Goal: Transaction & Acquisition: Purchase product/service

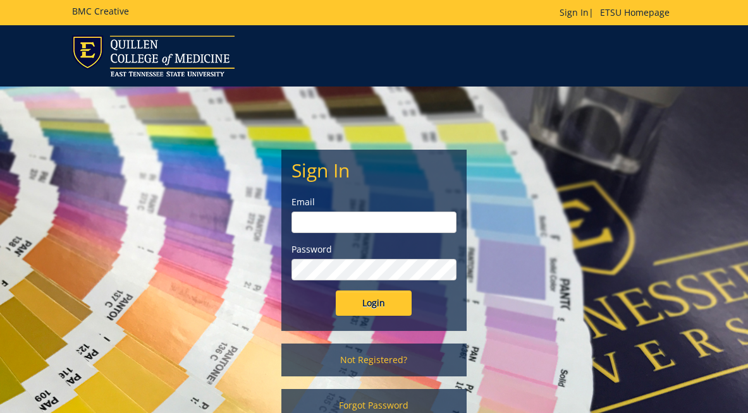
type input "[EMAIL_ADDRESS][DOMAIN_NAME]"
click at [375, 304] on input "Login" at bounding box center [374, 303] width 76 height 25
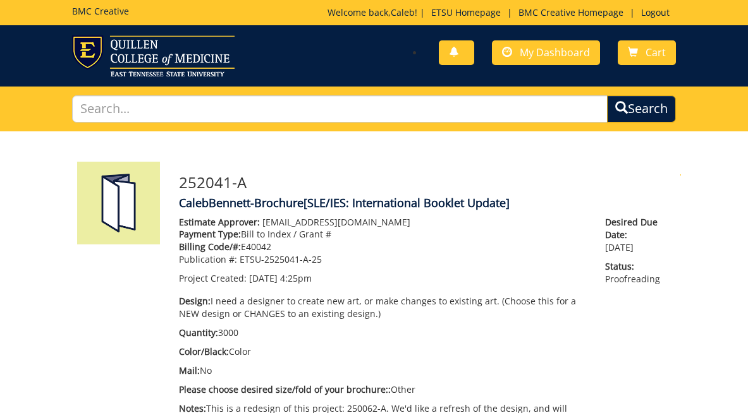
scroll to position [1268, 0]
click at [552, 55] on span "My Dashboard" at bounding box center [554, 53] width 70 height 14
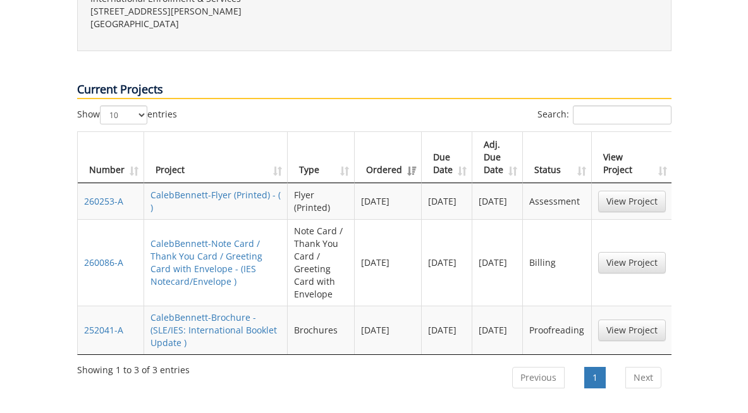
scroll to position [550, 0]
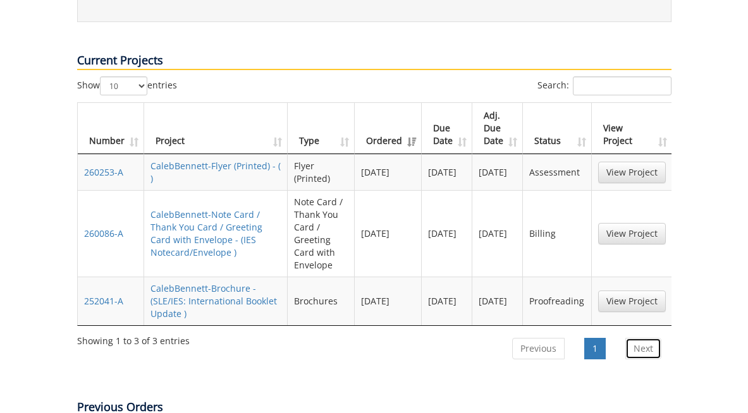
click at [637, 338] on link "Next" at bounding box center [643, 348] width 36 height 21
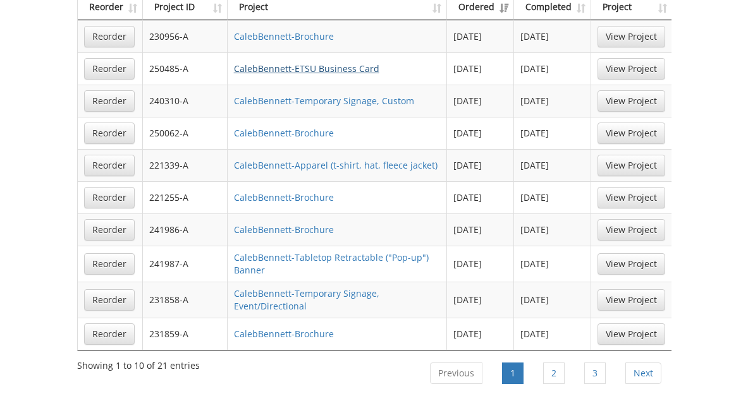
scroll to position [1114, 0]
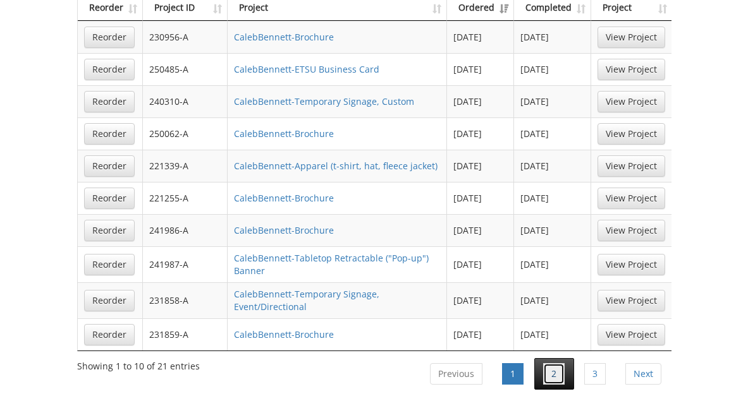
click at [550, 363] on link "2" at bounding box center [553, 373] width 21 height 21
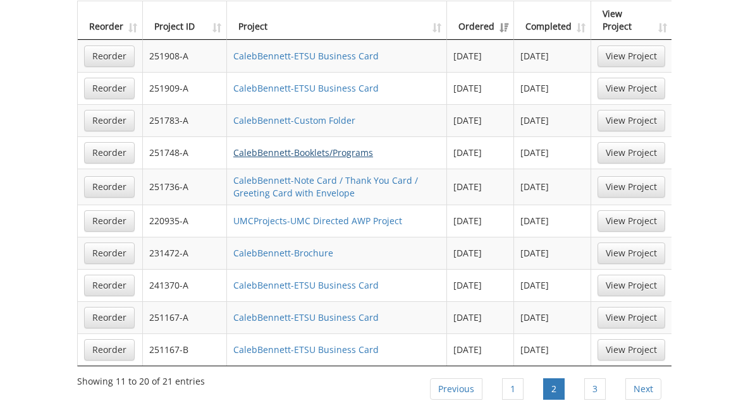
scroll to position [1060, 0]
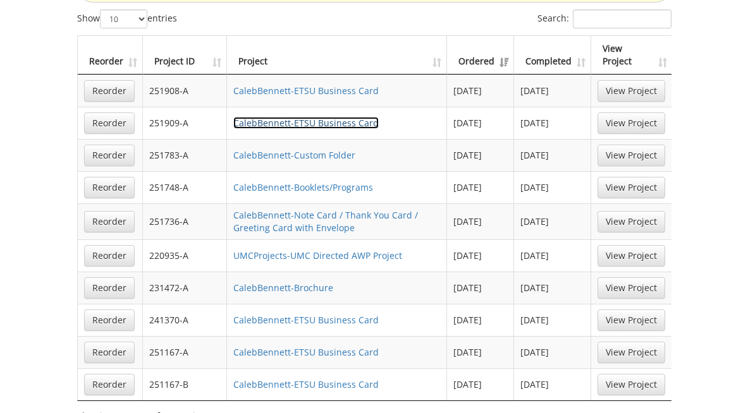
click at [294, 117] on link "CalebBennett-ETSU Business Card" at bounding box center [305, 123] width 145 height 12
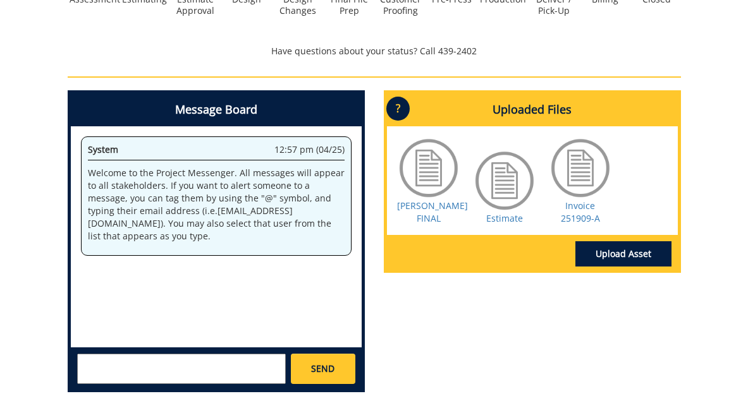
scroll to position [828, 0]
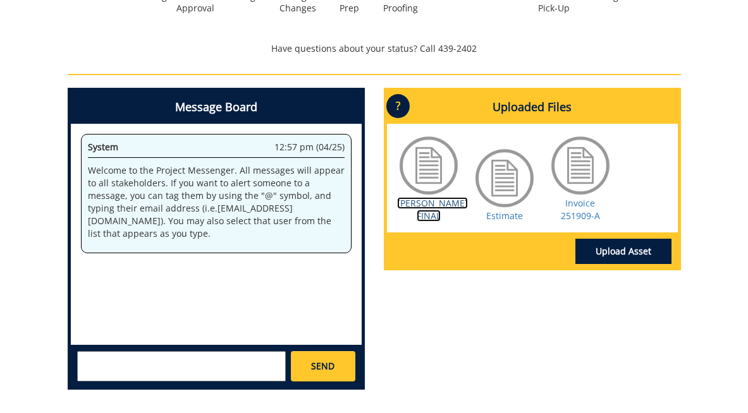
click at [424, 214] on link "[PERSON_NAME] FINAL" at bounding box center [432, 209] width 71 height 25
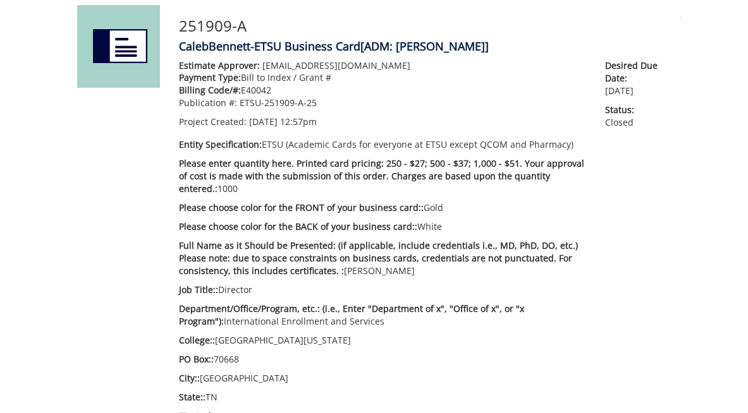
scroll to position [0, 0]
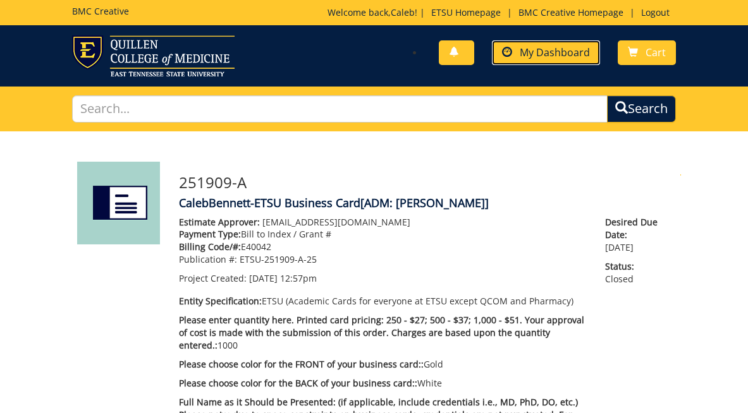
click at [545, 53] on span "My Dashboard" at bounding box center [554, 53] width 70 height 14
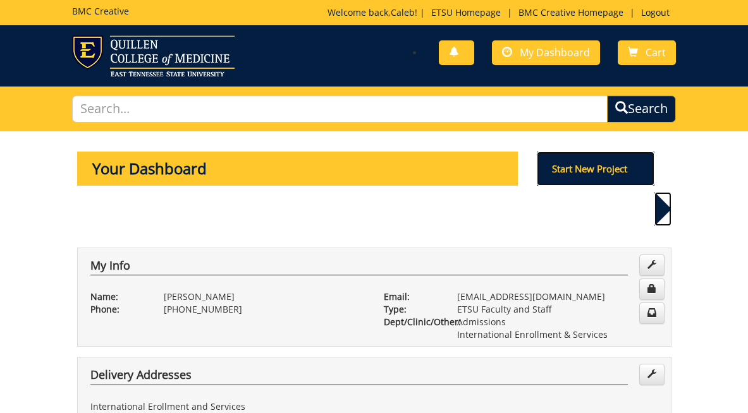
click at [592, 171] on p "Start New Project" at bounding box center [596, 169] width 118 height 34
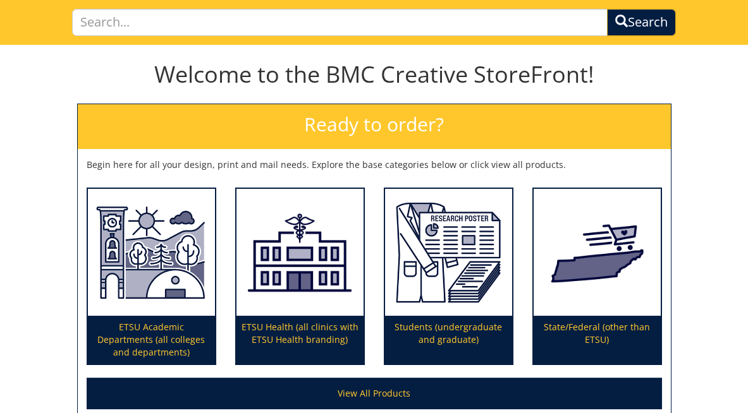
scroll to position [88, 0]
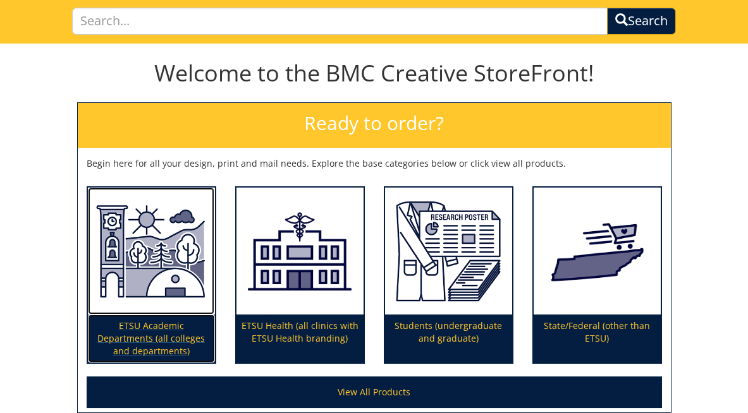
click at [169, 260] on img at bounding box center [151, 252] width 127 height 128
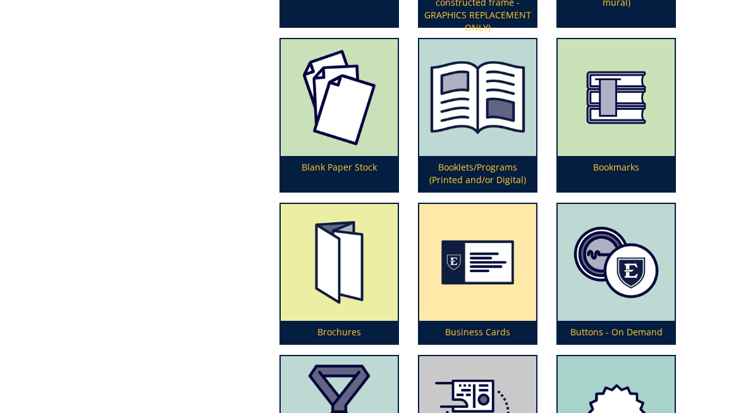
scroll to position [718, 0]
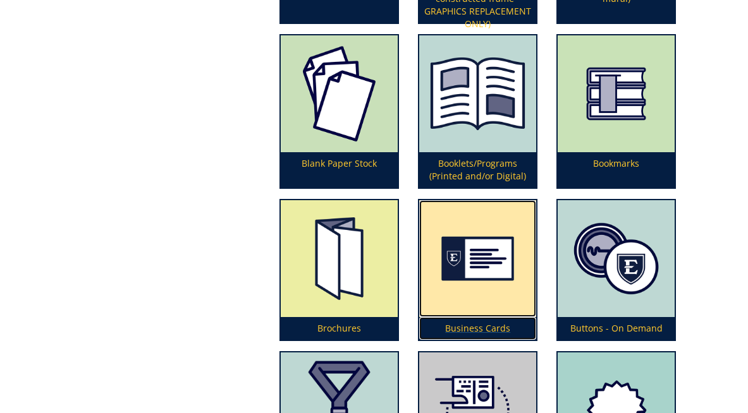
click at [459, 237] on img at bounding box center [477, 258] width 117 height 117
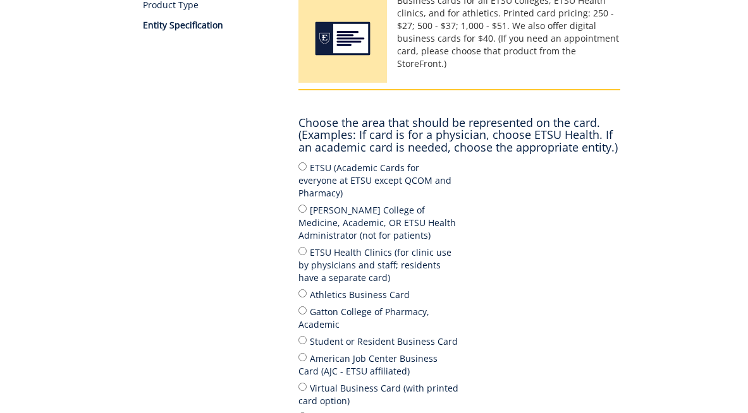
scroll to position [216, 0]
click at [301, 165] on input "ETSU (Academic Cards for everyone at ETSU except QCOM and Pharmacy)" at bounding box center [302, 167] width 8 height 8
radio input "true"
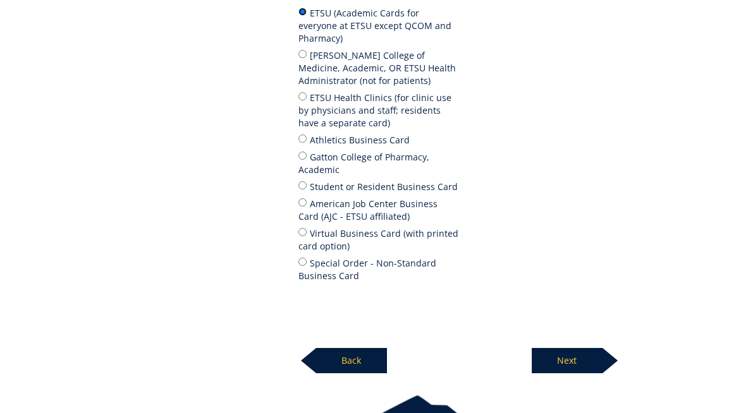
scroll to position [438, 0]
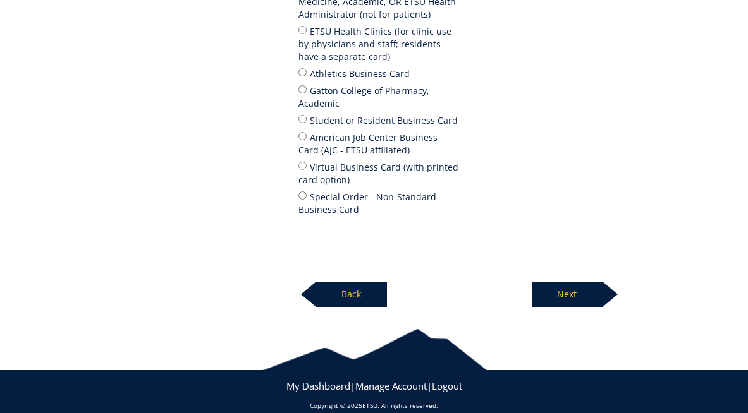
click at [570, 282] on p "Next" at bounding box center [566, 294] width 71 height 25
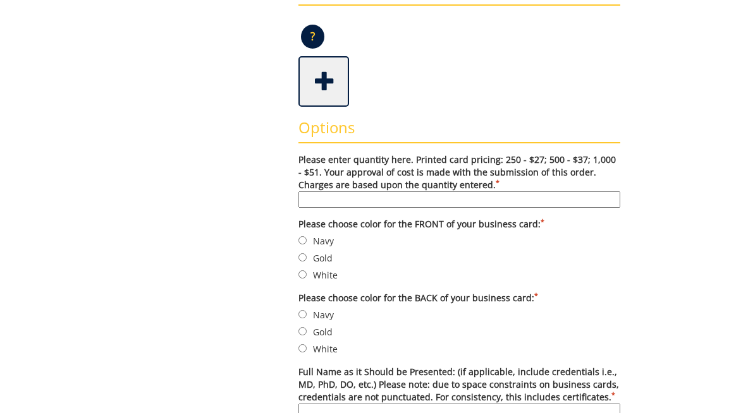
scroll to position [339, 0]
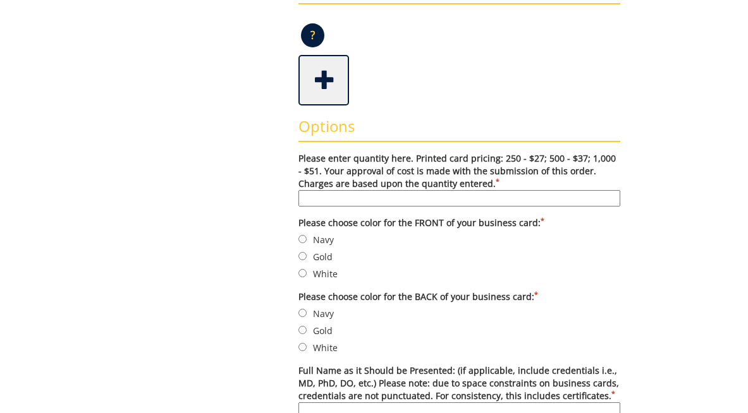
click at [344, 202] on input "Please enter quantity here. Printed card pricing: 250 - $27; 500 - $37; 1,000 -…" at bounding box center [459, 198] width 322 height 16
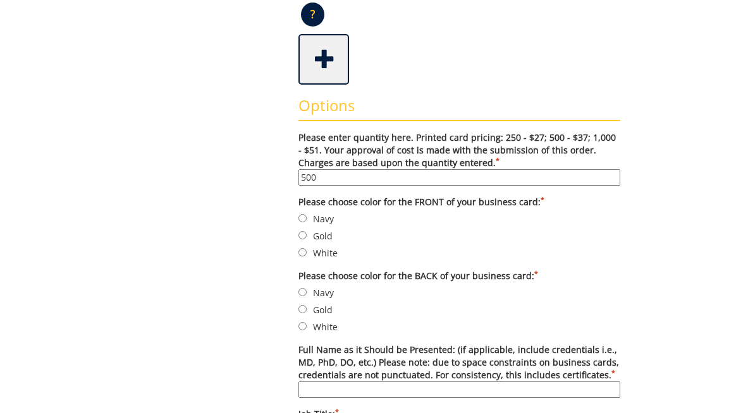
scroll to position [363, 0]
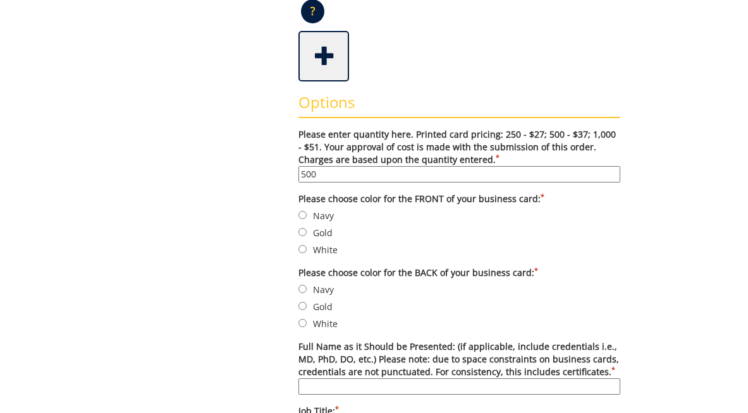
type input "500"
click at [305, 234] on input "Gold" at bounding box center [302, 232] width 8 height 8
radio input "true"
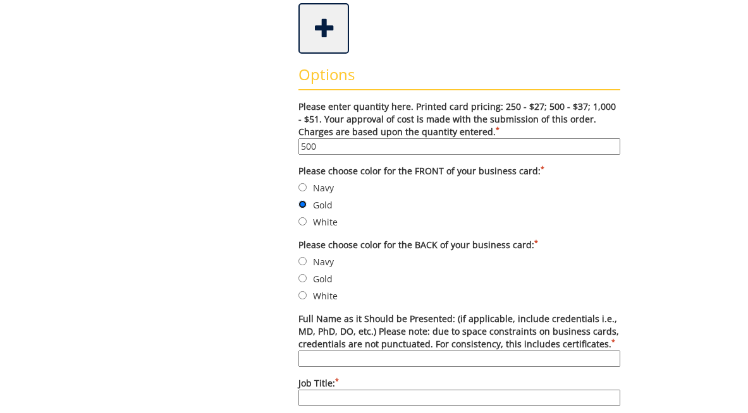
scroll to position [392, 0]
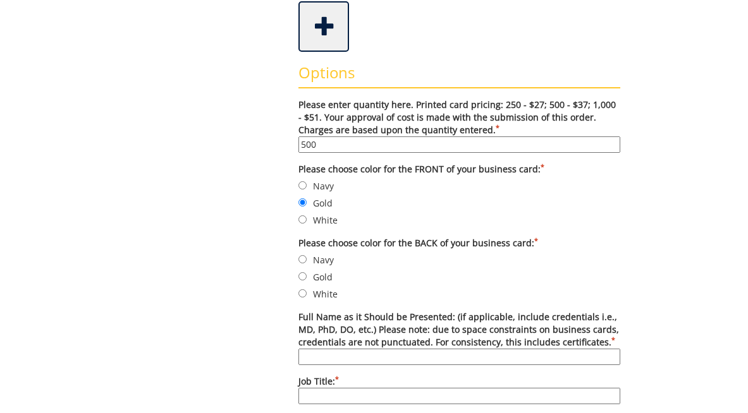
click at [305, 270] on label "Gold" at bounding box center [459, 277] width 322 height 14
click at [305, 272] on input "Gold" at bounding box center [302, 276] width 8 height 8
radio input "true"
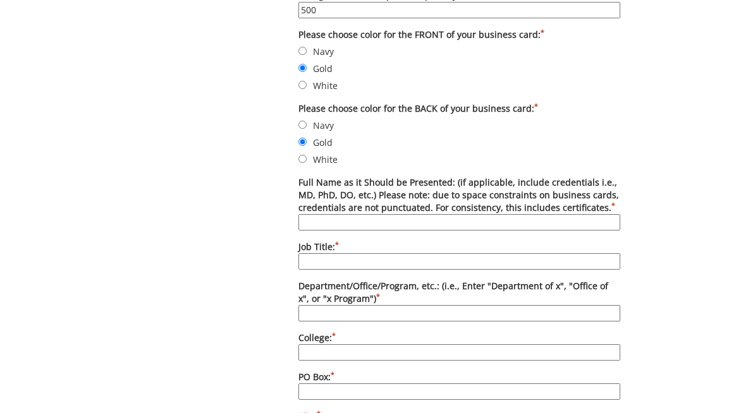
click at [335, 221] on input "Full Name as it Should be Presented: (if applicable, include credentials i.e., …" at bounding box center [459, 222] width 322 height 16
type input "Beth Nunez"
type input "A"
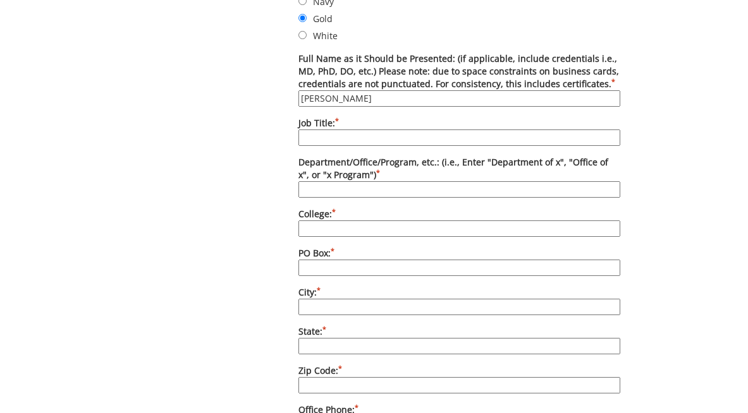
scroll to position [650, 0]
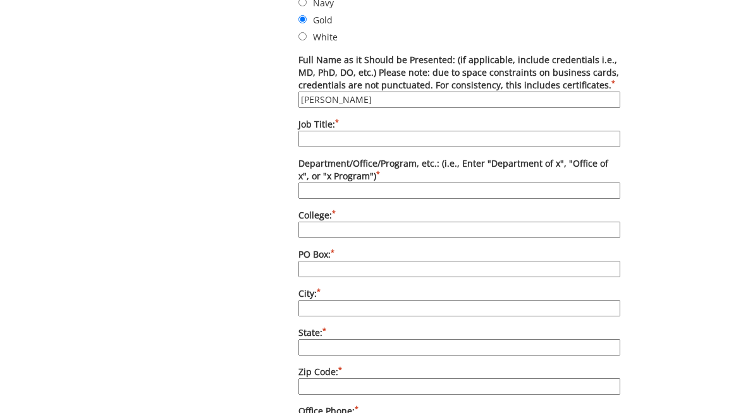
click at [343, 191] on input "Department/Office/Program, etc.: (i.e., Enter "Department of x", "Office of x",…" at bounding box center [459, 191] width 322 height 16
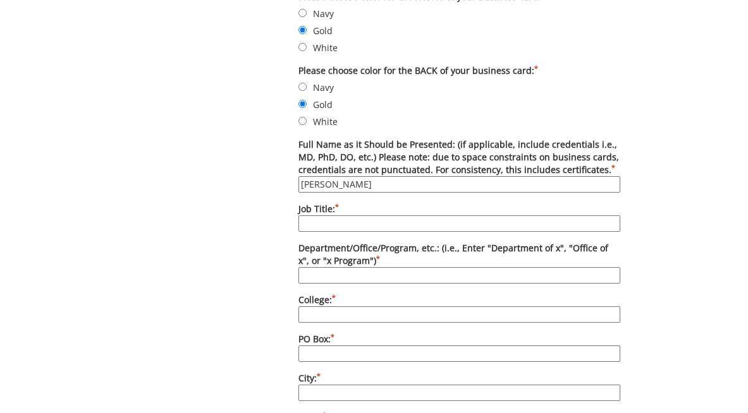
scroll to position [562, 0]
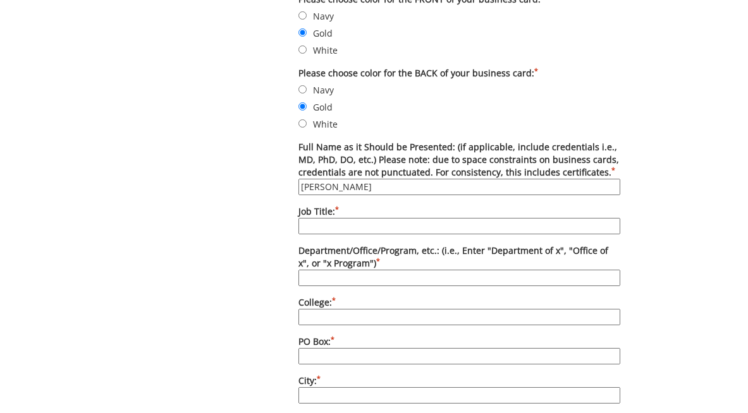
click at [334, 230] on input "Job Title: *" at bounding box center [459, 226] width 322 height 16
type input "International Advisor"
type input "International Enrollment and Services"
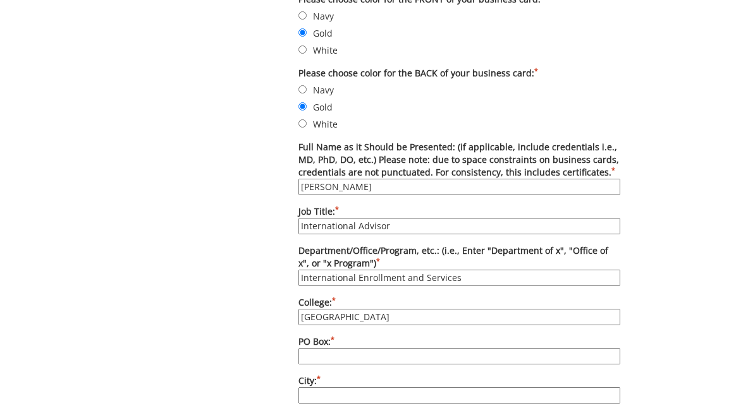
type input "East Tennesee State University"
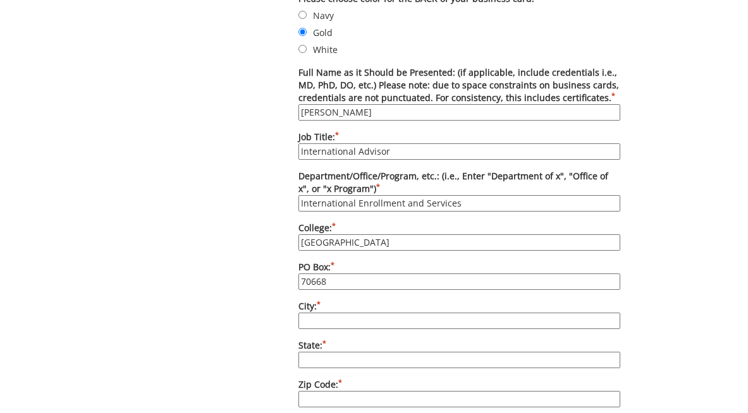
scroll to position [638, 0]
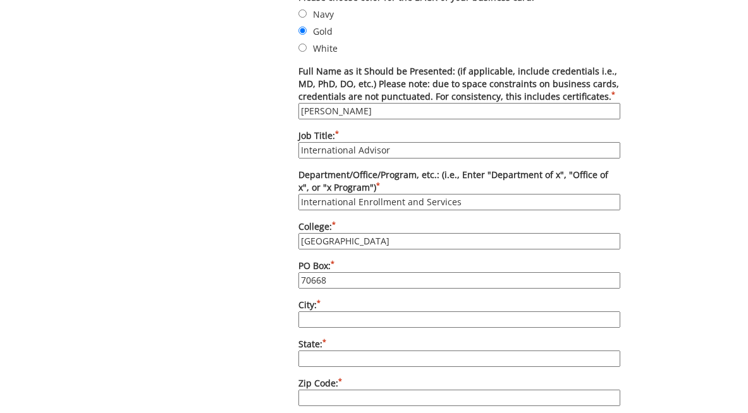
type input "70668"
type input "[GEOGRAPHIC_DATA]"
type input "TN"
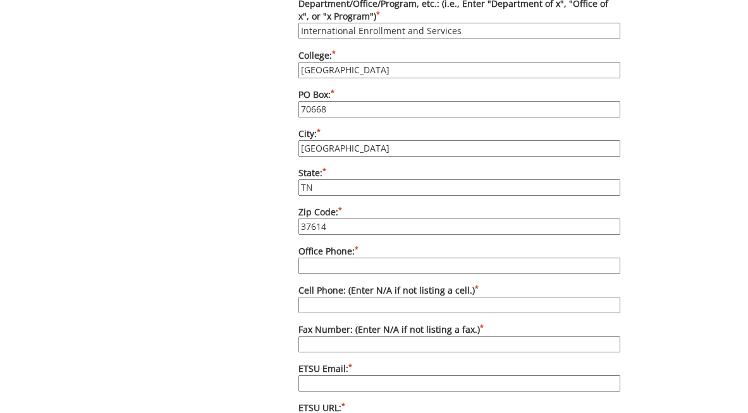
scroll to position [818, 0]
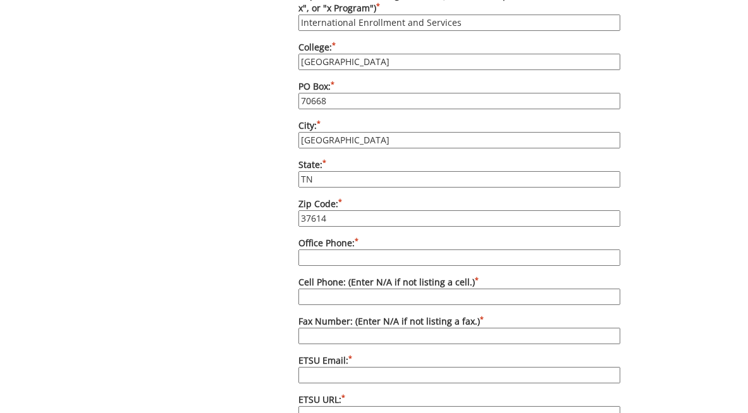
type input "37614"
click at [353, 258] on input "Office Phone: *" at bounding box center [459, 258] width 322 height 16
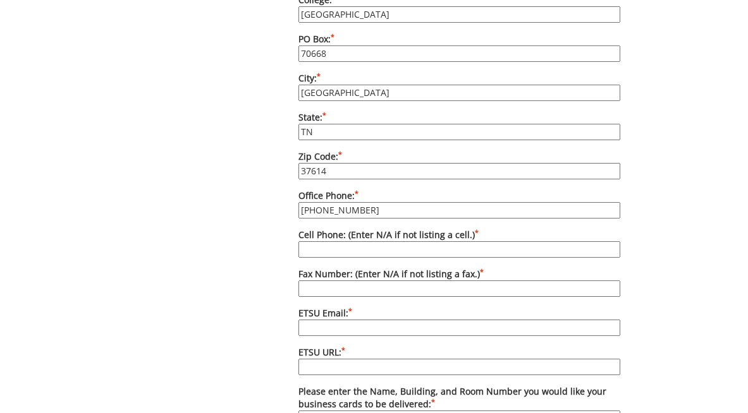
scroll to position [868, 0]
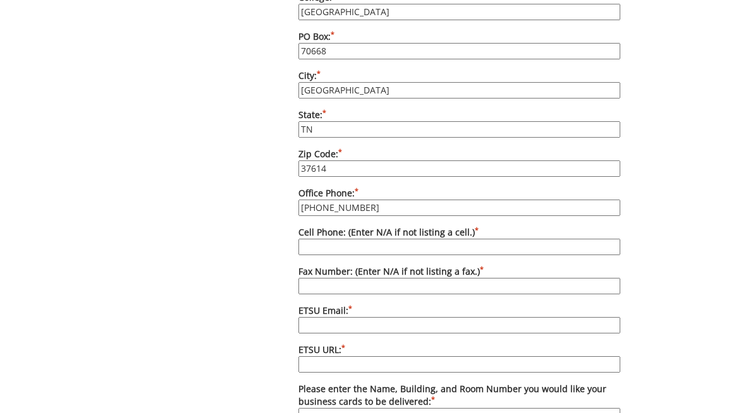
type input "[PHONE_NUMBER]"
click at [362, 245] on input "Cell Phone: (Enter N/A if not listing a cell.) *" at bounding box center [459, 247] width 322 height 16
type input "0"
type input "N/A"
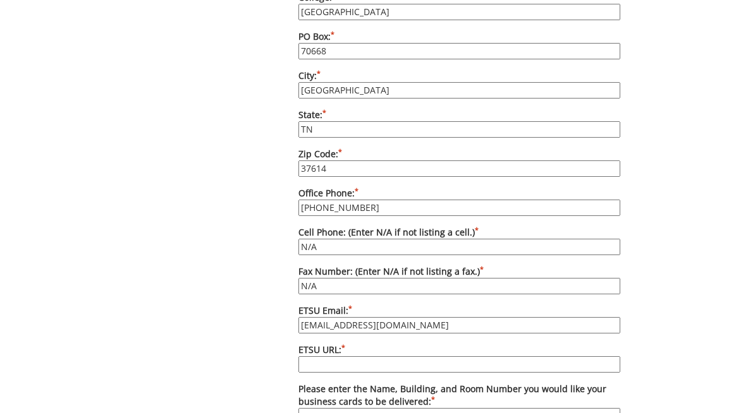
type input "[EMAIL_ADDRESS][DOMAIN_NAME]"
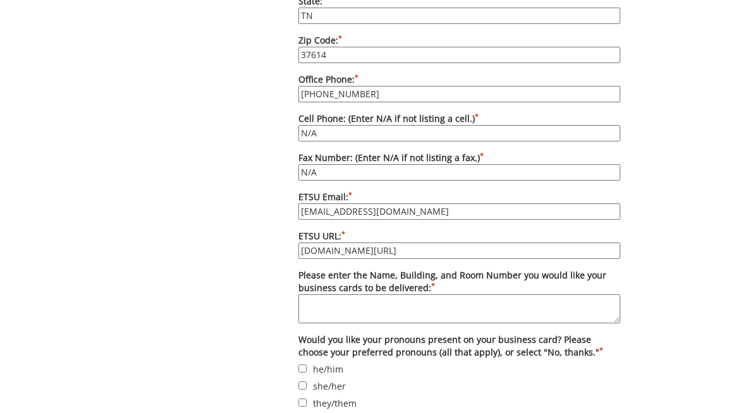
scroll to position [982, 0]
type input "[DOMAIN_NAME][URL]"
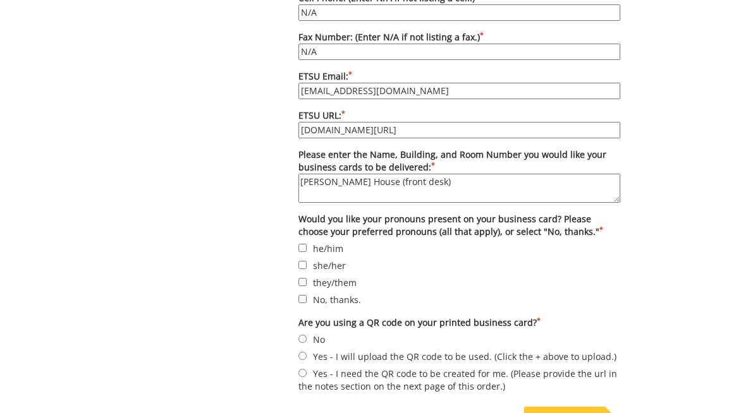
scroll to position [1125, 0]
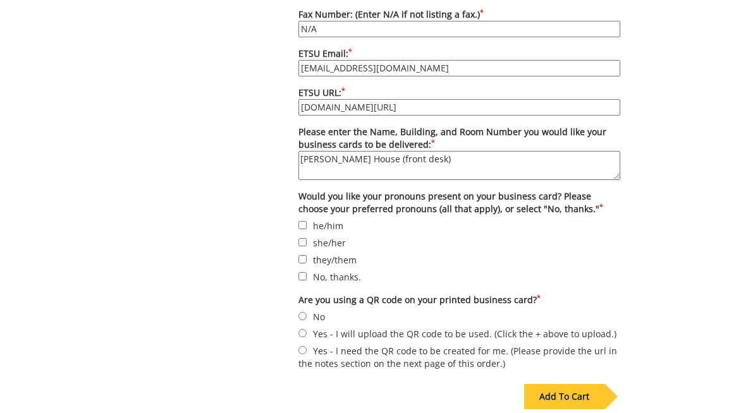
type textarea "[PERSON_NAME] House (front desk)"
click at [303, 272] on input "No, thanks." at bounding box center [302, 276] width 8 height 8
checkbox input "true"
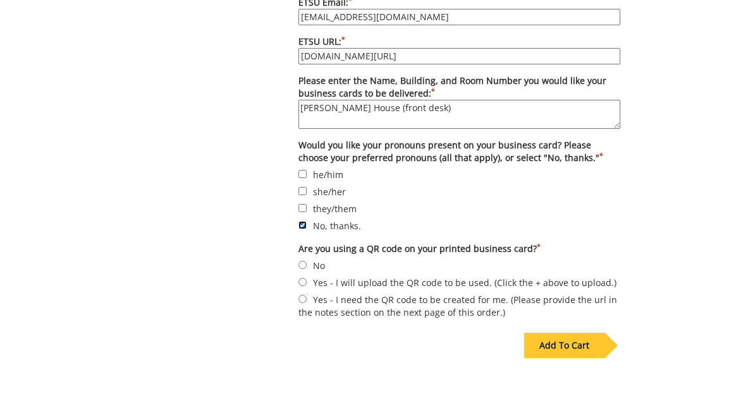
scroll to position [1179, 0]
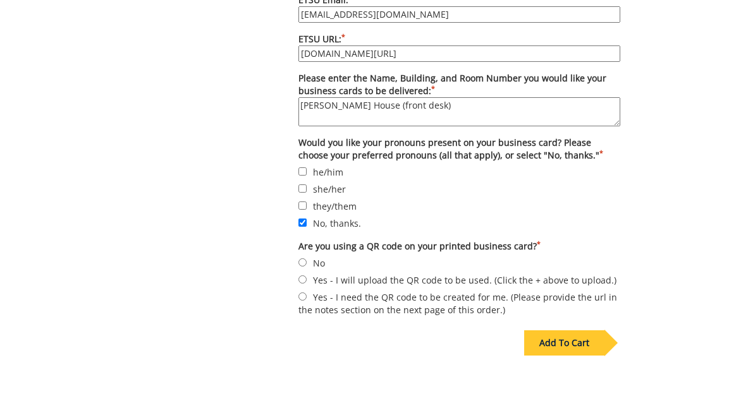
click at [308, 262] on label "No" at bounding box center [459, 263] width 322 height 14
click at [306, 262] on input "No" at bounding box center [302, 262] width 8 height 8
radio input "true"
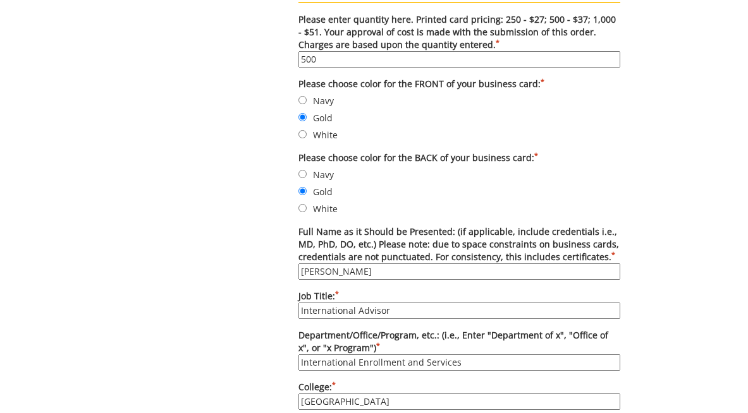
scroll to position [479, 0]
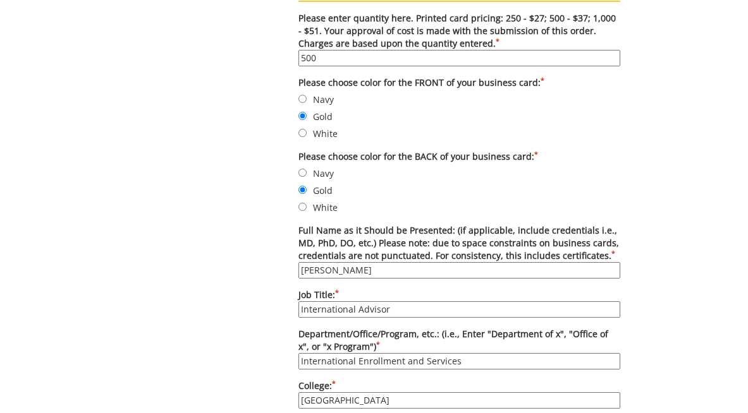
click at [356, 310] on input "International Advisor" at bounding box center [459, 309] width 322 height 16
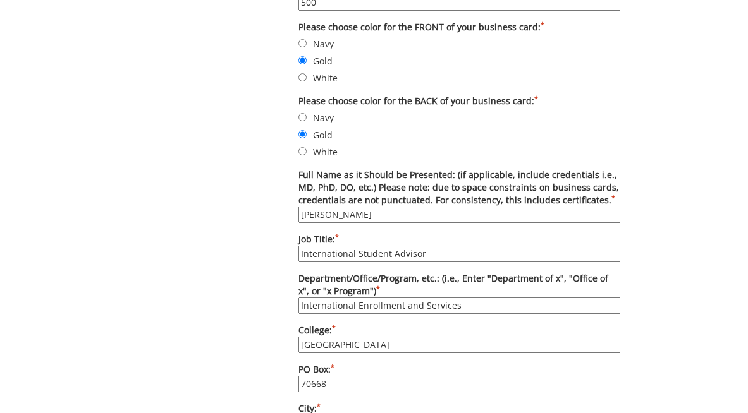
scroll to position [567, 0]
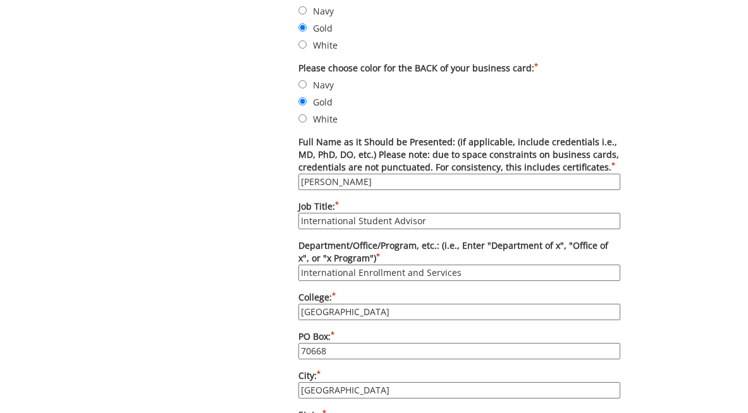
type input "International Student Advisor"
click at [351, 311] on input "East Tennesee State University" at bounding box center [459, 312] width 322 height 16
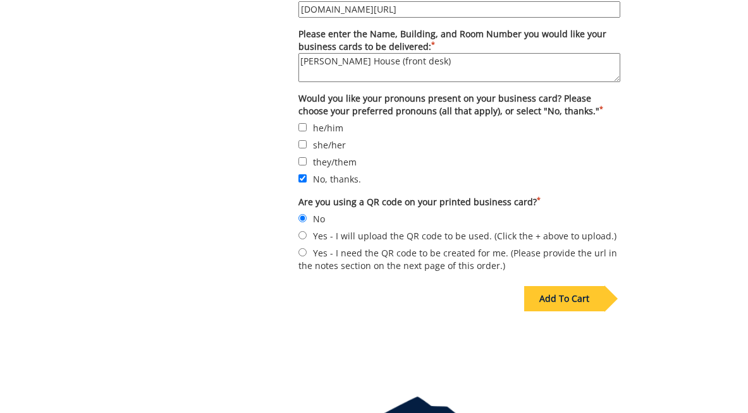
scroll to position [1223, 0]
type input "[GEOGRAPHIC_DATA][US_STATE]"
click at [581, 289] on div "Add To Cart" at bounding box center [564, 298] width 80 height 25
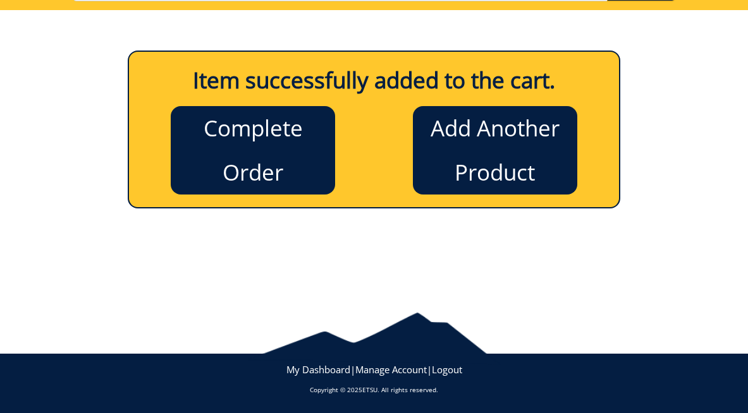
scroll to position [121, 0]
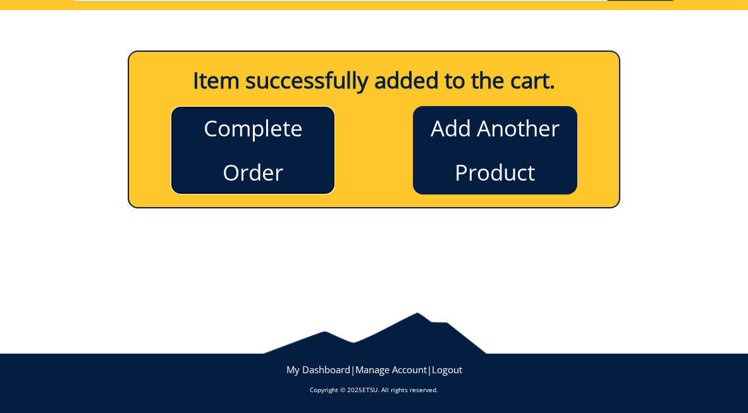
click at [246, 148] on link "Complete Order" at bounding box center [253, 150] width 164 height 88
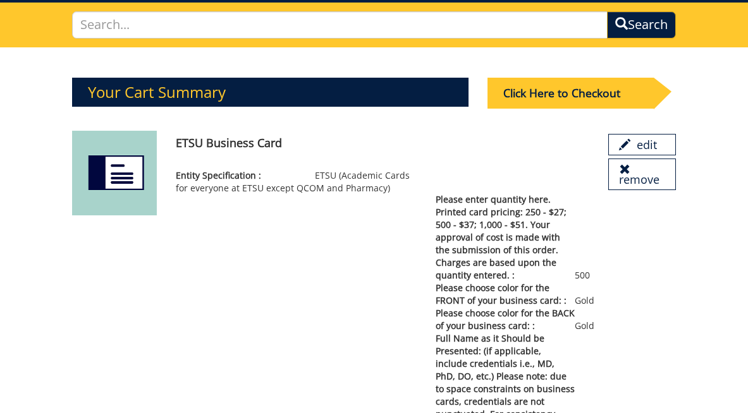
scroll to position [86, 0]
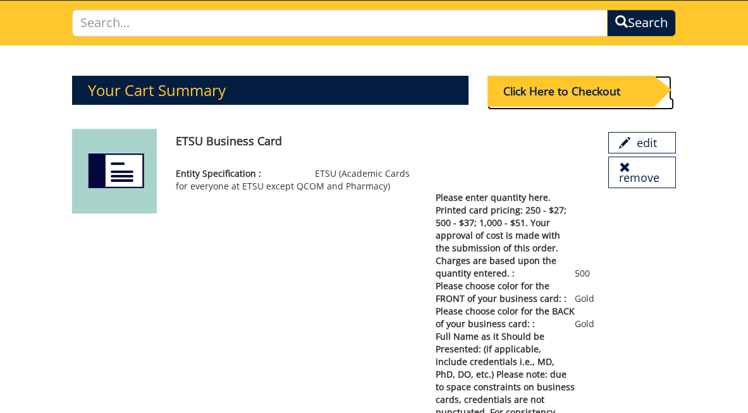
click at [563, 89] on div "Click Here to Checkout" at bounding box center [570, 91] width 167 height 31
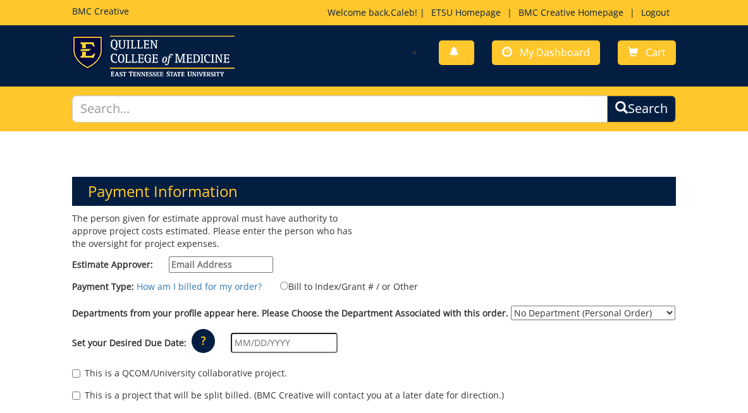
click at [207, 258] on input "Estimate Approver:" at bounding box center [221, 265] width 104 height 16
type input "bennettcbe@etsu.edu"
click at [280, 286] on input "Bill to Index/Grant # / or Other" at bounding box center [284, 286] width 8 height 8
radio input "true"
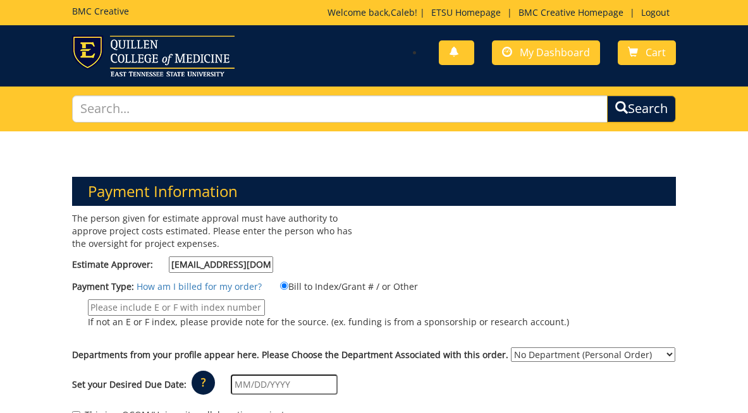
click at [221, 304] on input "If not an E or F index, please provide note for the source. (ex. funding is fro…" at bounding box center [176, 308] width 177 height 16
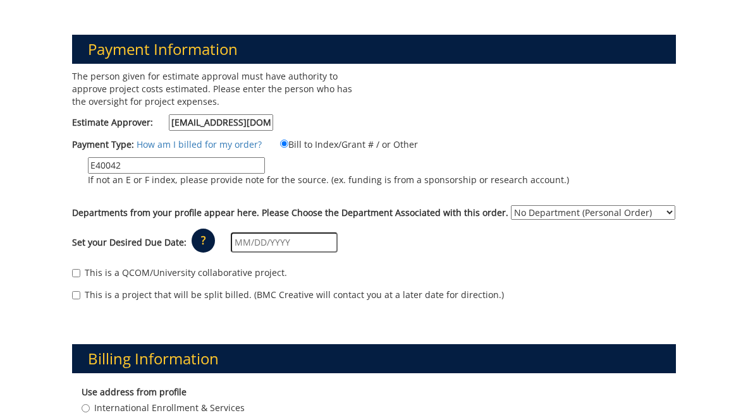
scroll to position [163, 0]
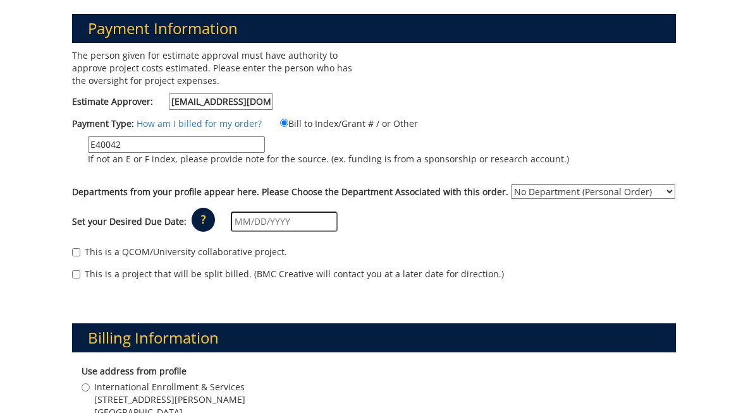
type input "E40042"
click at [577, 190] on select "No Department (Personal Order) Admissions International Enrollment & Services" at bounding box center [593, 192] width 164 height 15
select select "286"
click at [267, 224] on input "text" at bounding box center [284, 222] width 107 height 20
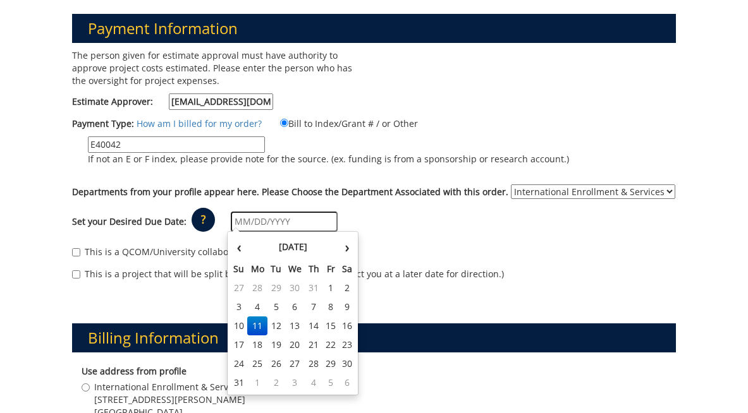
click at [272, 217] on input "text" at bounding box center [284, 222] width 107 height 20
click at [257, 382] on td "1" at bounding box center [257, 382] width 20 height 19
type input "[DATE]"
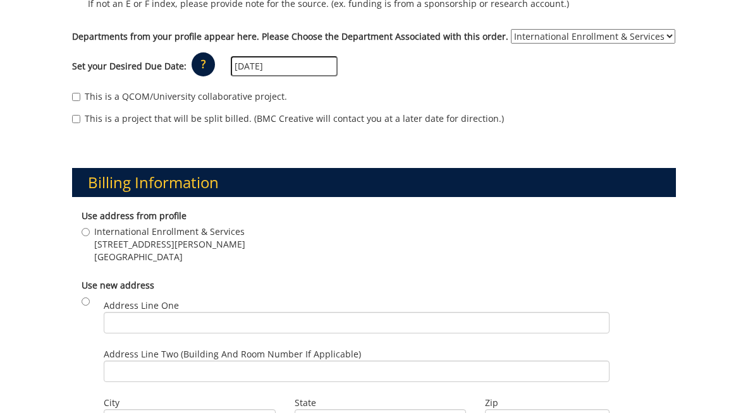
scroll to position [319, 0]
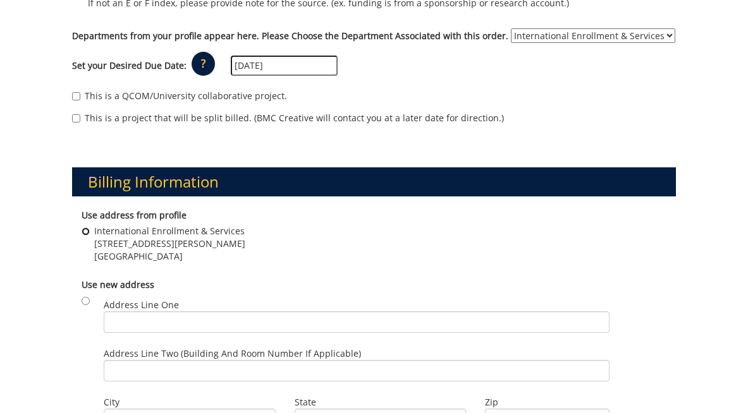
click at [84, 233] on input "International Enrollment & Services 310 South Dossett Drive Johnson City , TN 3…" at bounding box center [86, 232] width 8 height 8
radio input "true"
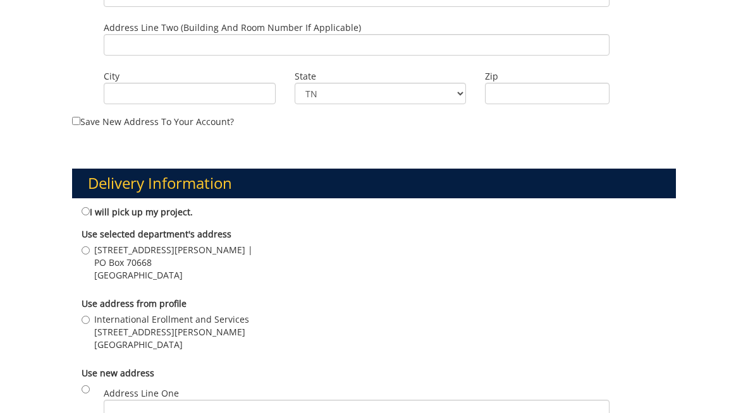
scroll to position [657, 0]
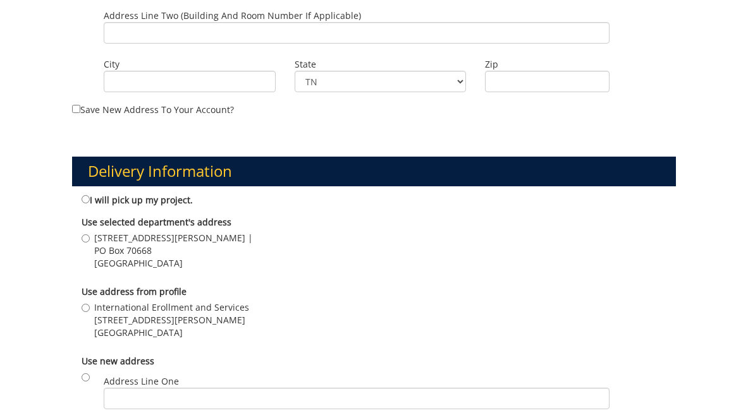
click at [85, 301] on label "International Erollment and Services 310 S. Dossett Drive, PO Box 70668 Johnson…" at bounding box center [165, 320] width 167 height 38
click at [85, 304] on input "International Erollment and Services 310 S. Dossett Drive, PO Box 70668 Johnson…" at bounding box center [86, 308] width 8 height 8
radio input "true"
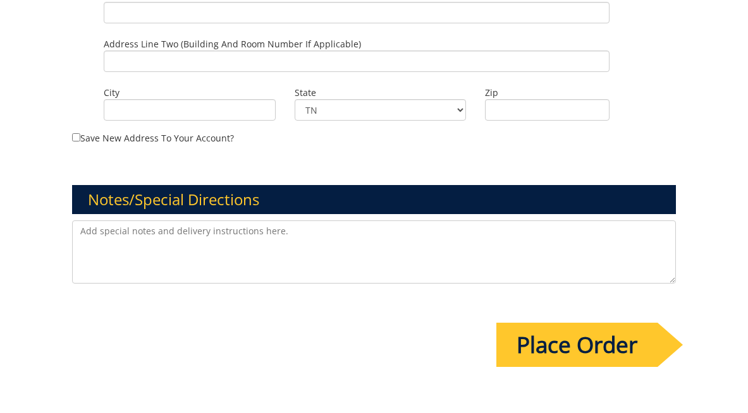
scroll to position [1115, 0]
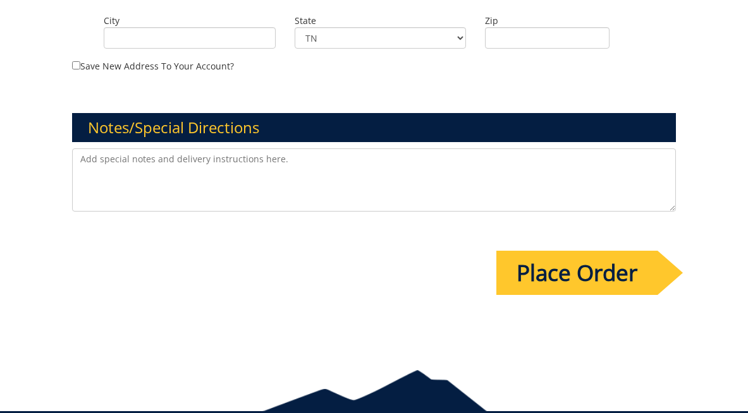
click at [557, 270] on input "Place Order" at bounding box center [576, 273] width 161 height 44
